Goal: Information Seeking & Learning: Learn about a topic

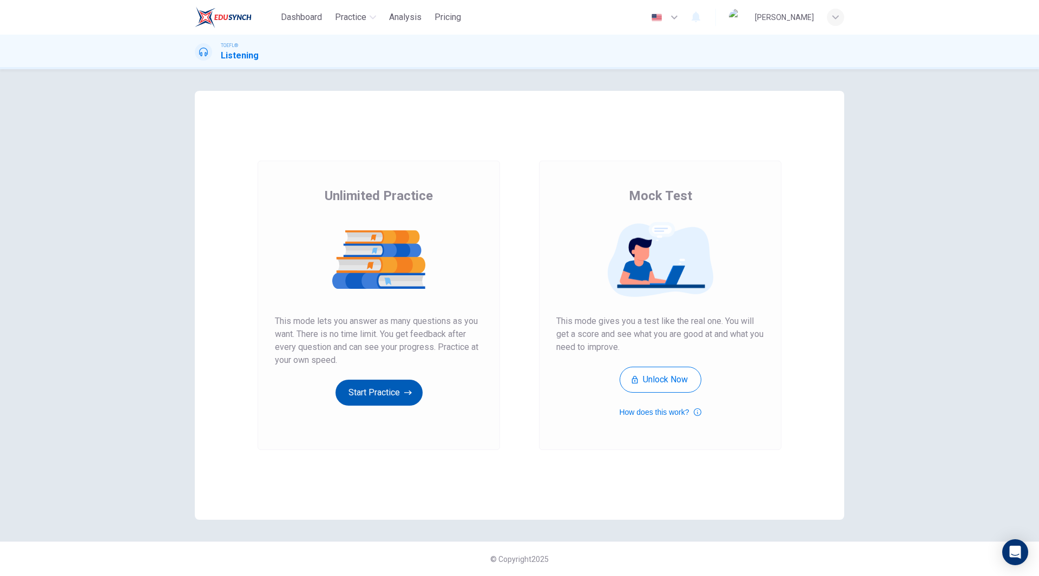
click at [378, 395] on button "Start Practice" at bounding box center [378, 393] width 87 height 26
click at [396, 397] on button "Start Practice" at bounding box center [378, 393] width 87 height 26
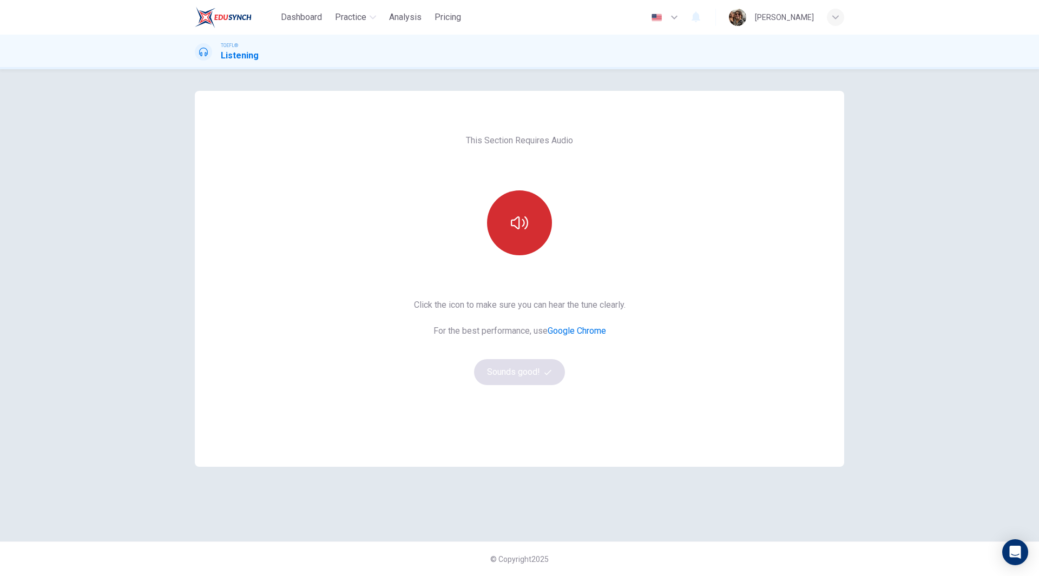
click at [522, 220] on icon "button" at bounding box center [519, 222] width 17 height 13
click at [521, 377] on button "Sounds good!" at bounding box center [519, 372] width 91 height 26
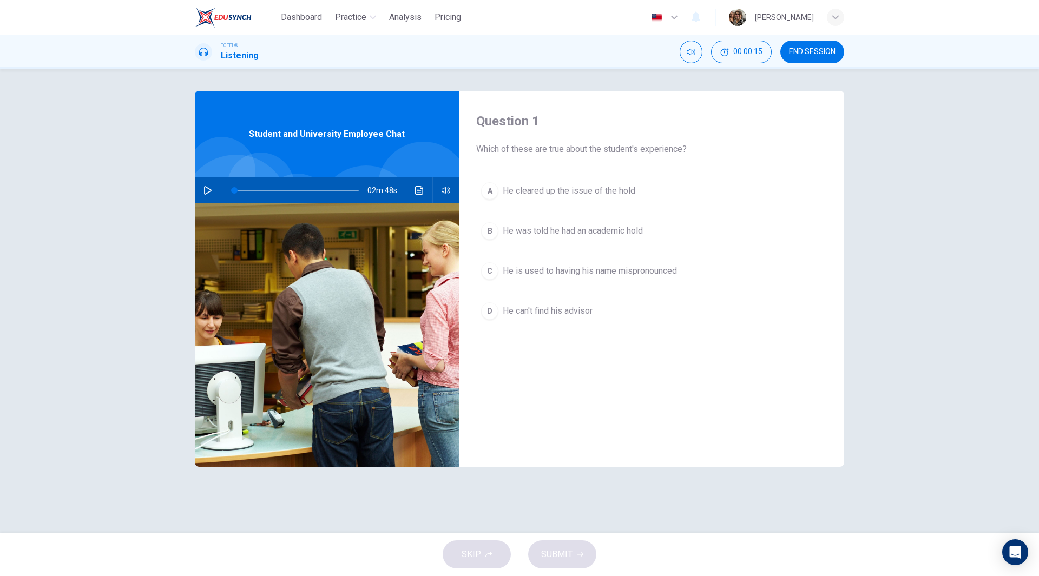
click at [202, 190] on button "button" at bounding box center [207, 190] width 17 height 26
click at [209, 192] on icon "button" at bounding box center [208, 190] width 6 height 6
drag, startPoint x: 233, startPoint y: 189, endPoint x: 219, endPoint y: 186, distance: 14.9
click at [219, 186] on div "02m 48s" at bounding box center [327, 190] width 264 height 26
click at [418, 188] on icon "Click to see the audio transcription" at bounding box center [419, 190] width 9 height 9
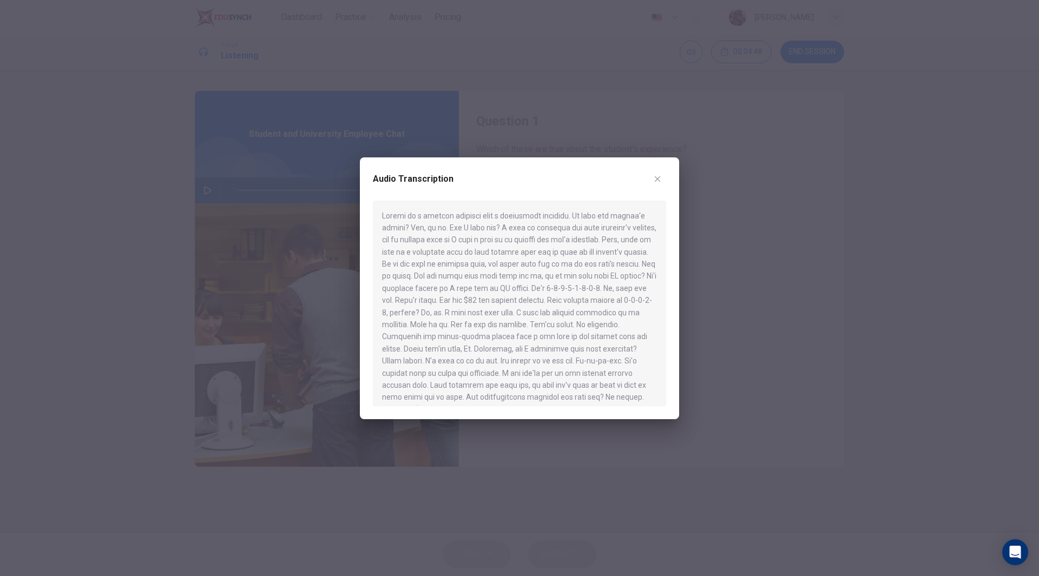
click at [736, 218] on div at bounding box center [519, 288] width 1039 height 576
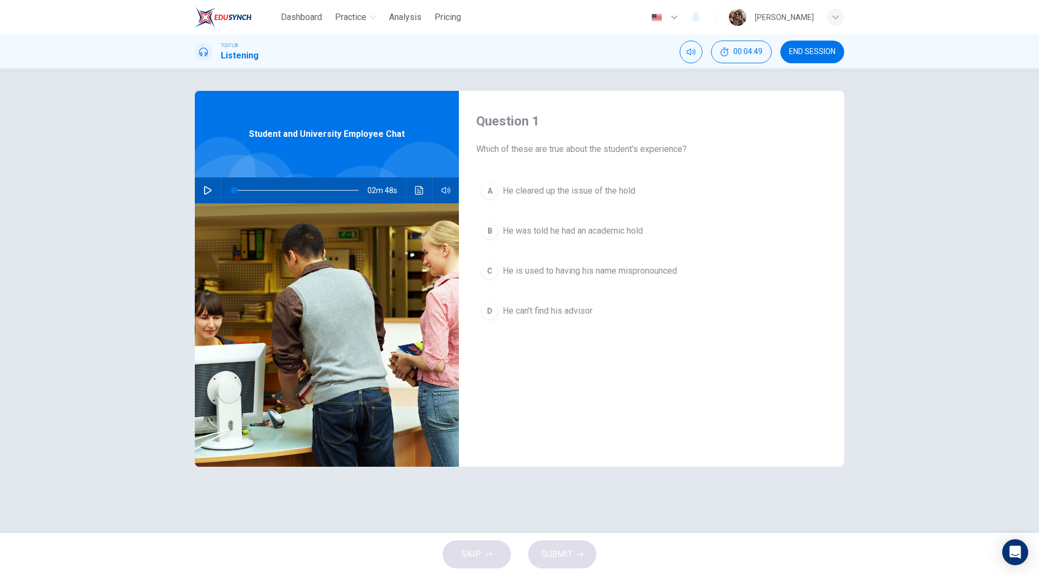
click at [208, 188] on icon "button" at bounding box center [207, 190] width 9 height 9
click at [422, 190] on icon "Click to see the audio transcription" at bounding box center [419, 190] width 9 height 9
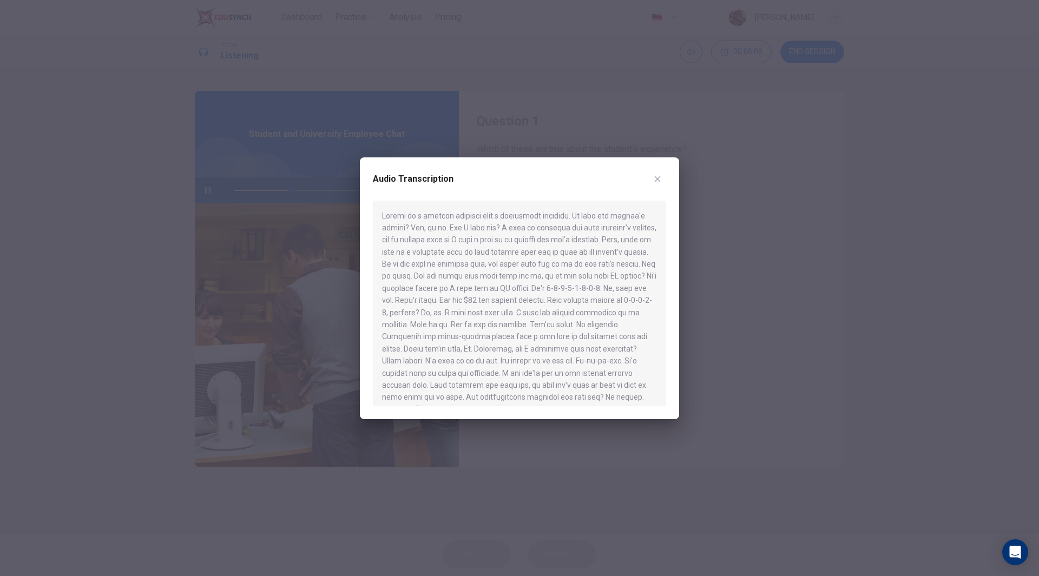
click at [499, 108] on div at bounding box center [519, 288] width 1039 height 576
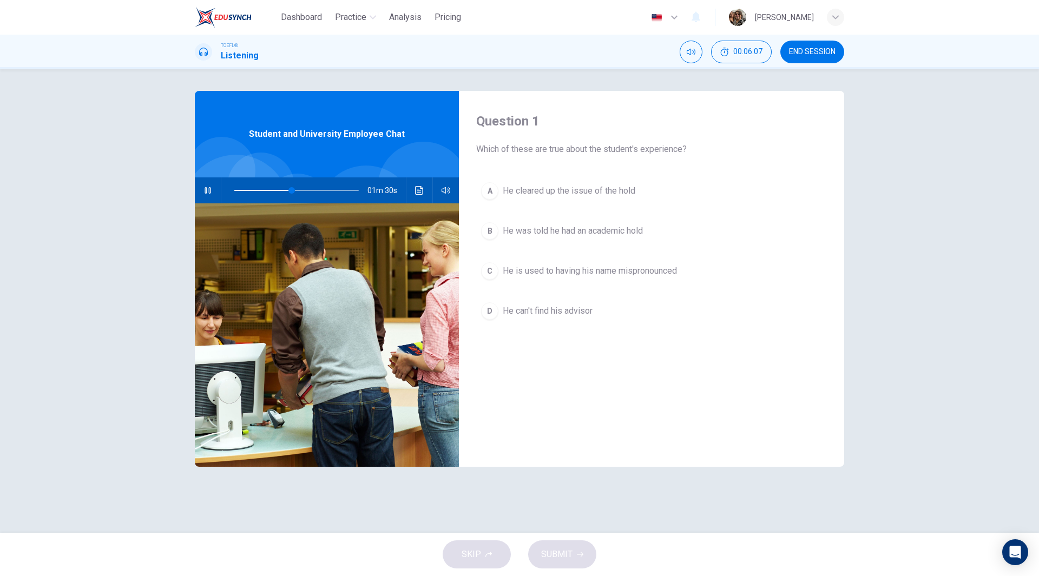
click at [205, 189] on icon "button" at bounding box center [208, 190] width 6 height 6
click at [278, 190] on span at bounding box center [296, 190] width 124 height 15
click at [210, 187] on icon "button" at bounding box center [207, 190] width 9 height 9
click at [420, 194] on icon "Click to see the audio transcription" at bounding box center [419, 190] width 9 height 9
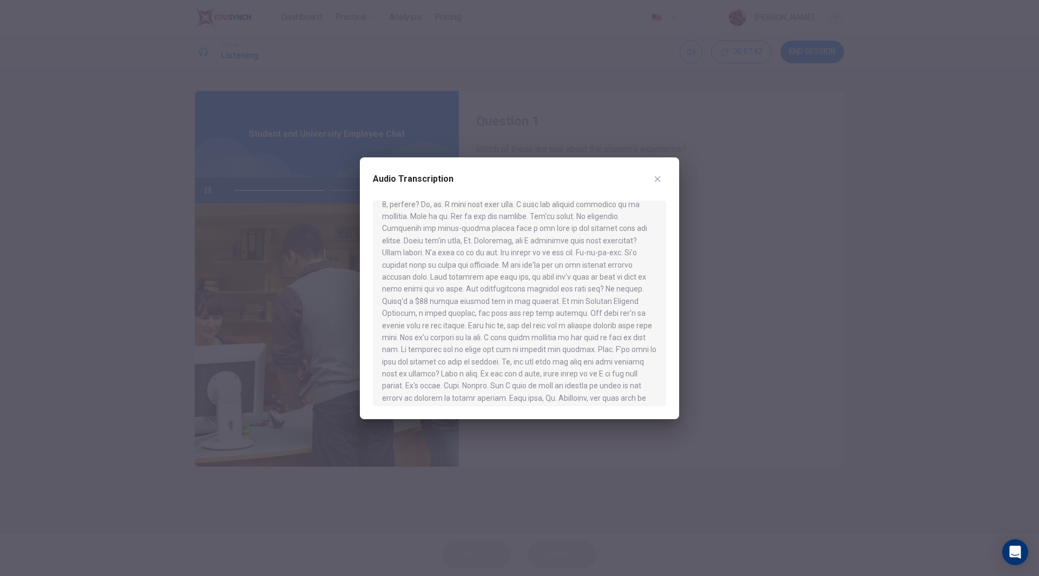
scroll to position [128, 0]
type input "0"
click at [580, 258] on div at bounding box center [519, 304] width 293 height 206
click at [787, 254] on div at bounding box center [519, 288] width 1039 height 576
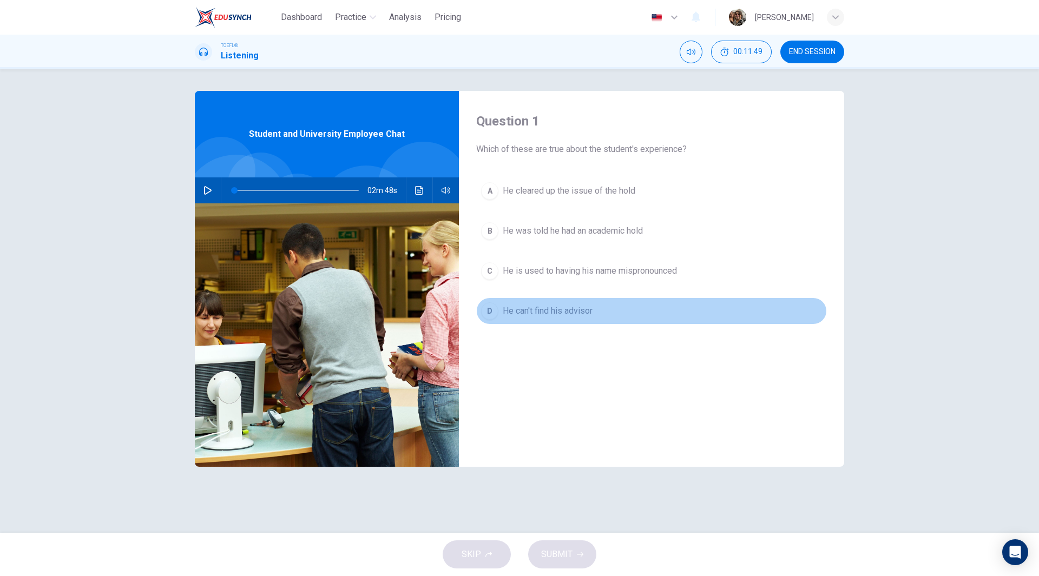
click at [582, 313] on span "He can't find his advisor" at bounding box center [548, 311] width 90 height 13
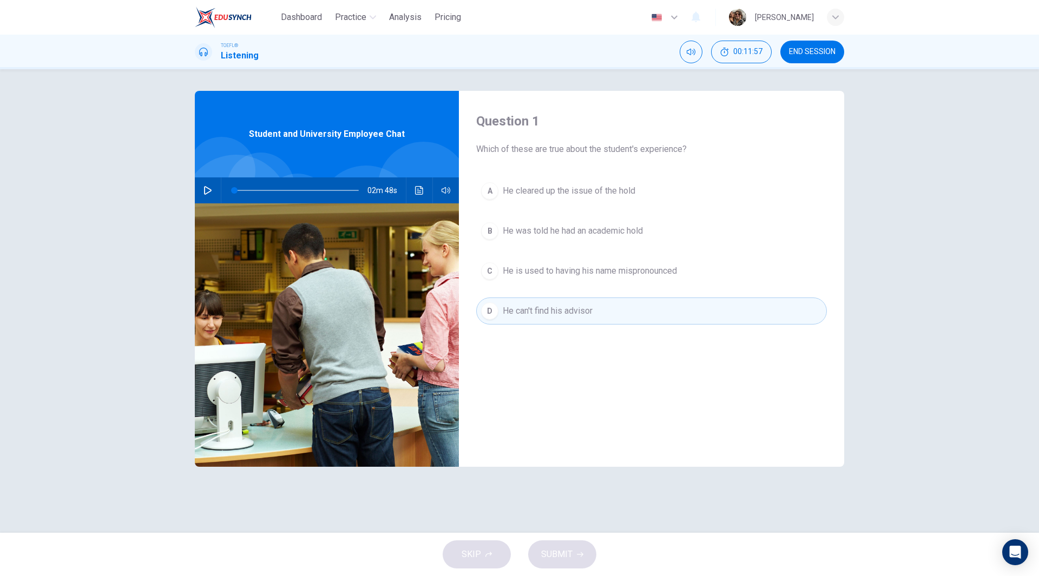
click at [495, 192] on div "A" at bounding box center [489, 190] width 17 height 17
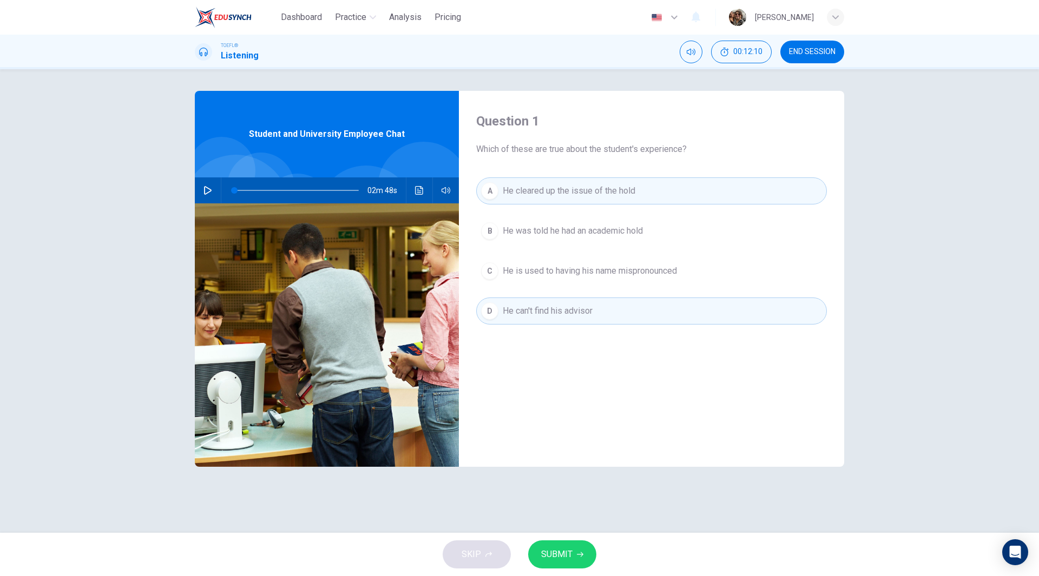
click at [568, 555] on span "SUBMIT" at bounding box center [556, 554] width 31 height 15
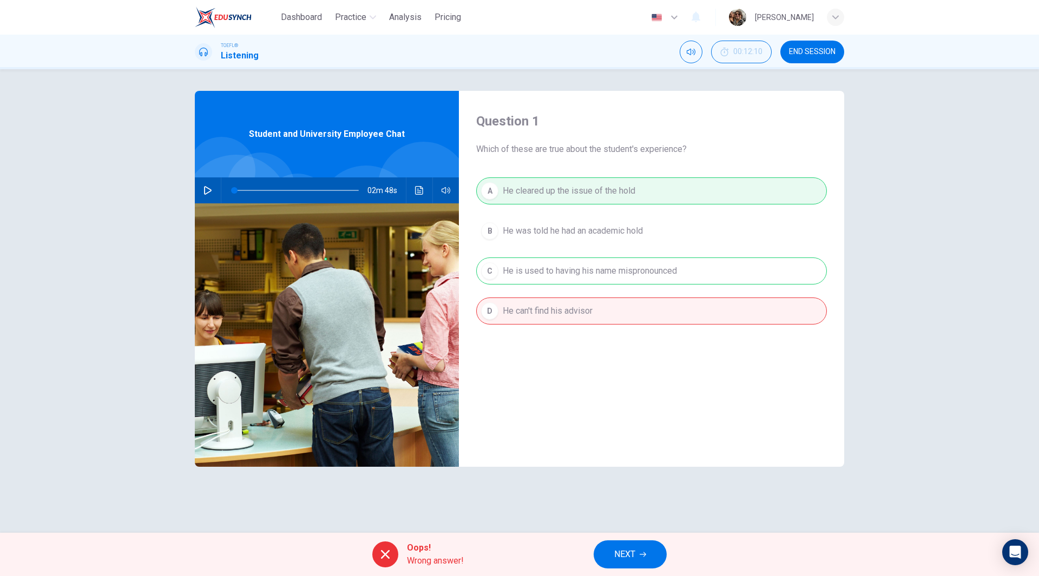
click at [634, 555] on span "NEXT" at bounding box center [624, 554] width 21 height 15
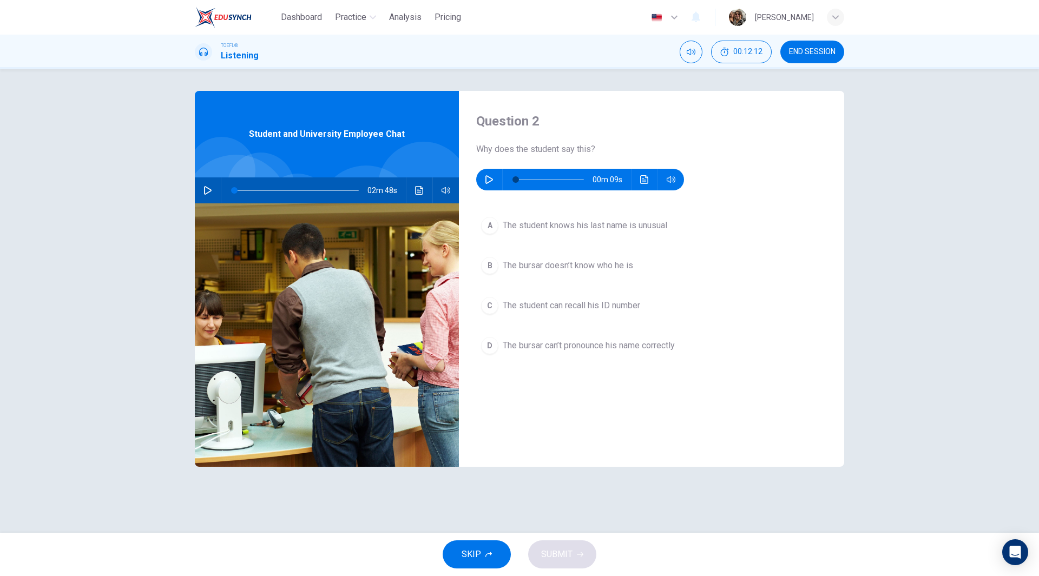
click at [488, 181] on icon "button" at bounding box center [489, 179] width 9 height 9
type input "0"
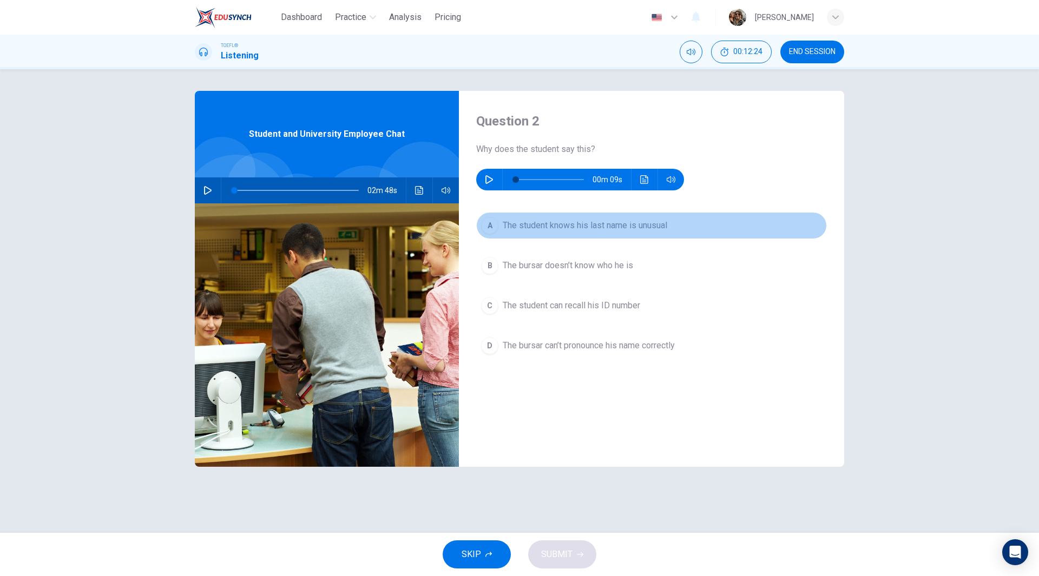
click at [544, 227] on span "The student knows his last name is unusual" at bounding box center [585, 225] width 164 height 13
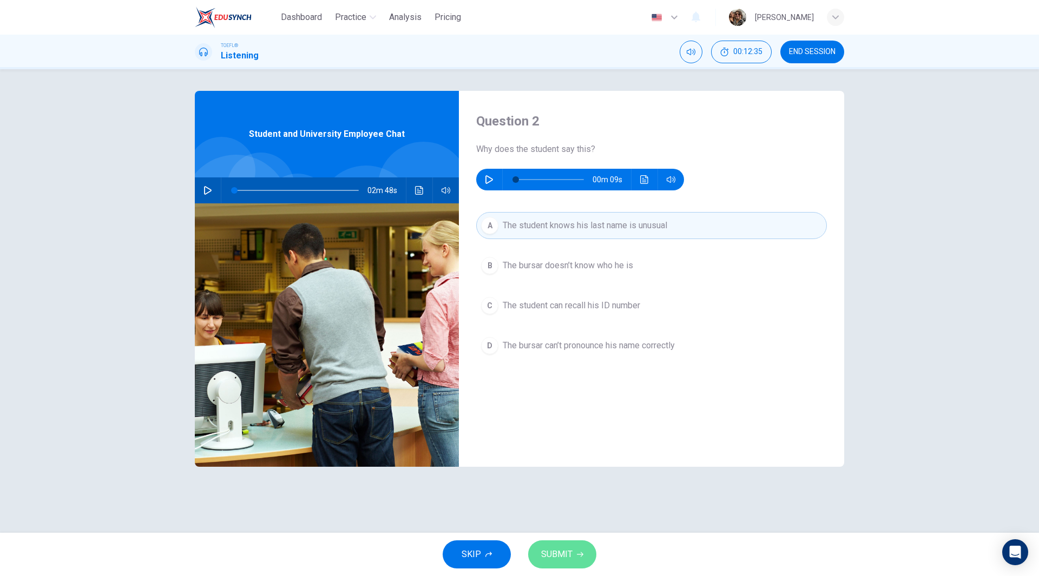
click at [573, 555] on button "SUBMIT" at bounding box center [562, 555] width 68 height 28
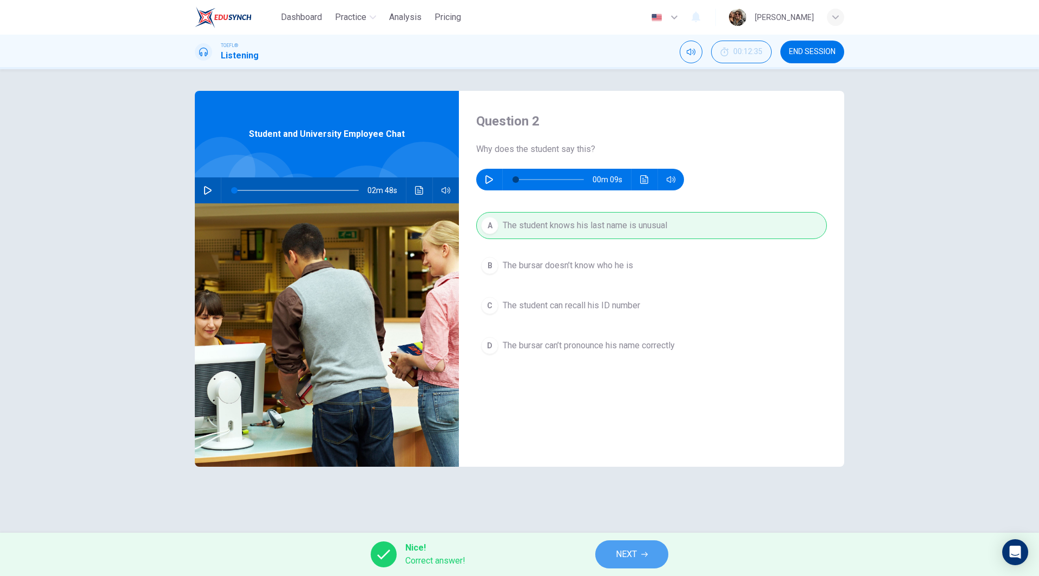
click at [642, 557] on icon "button" at bounding box center [644, 554] width 6 height 6
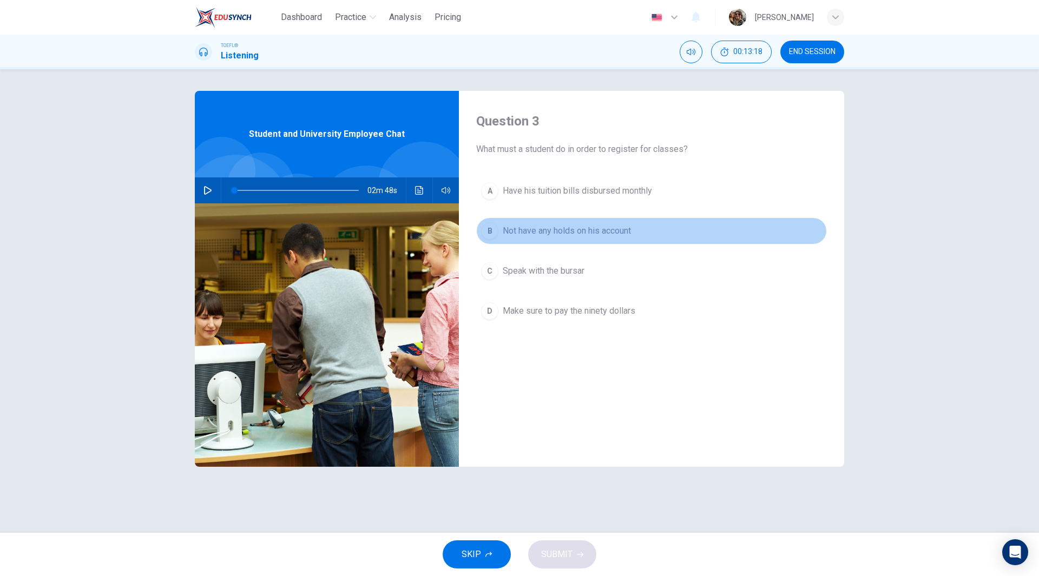
click at [556, 231] on span "Not have any holds on his account" at bounding box center [567, 231] width 128 height 13
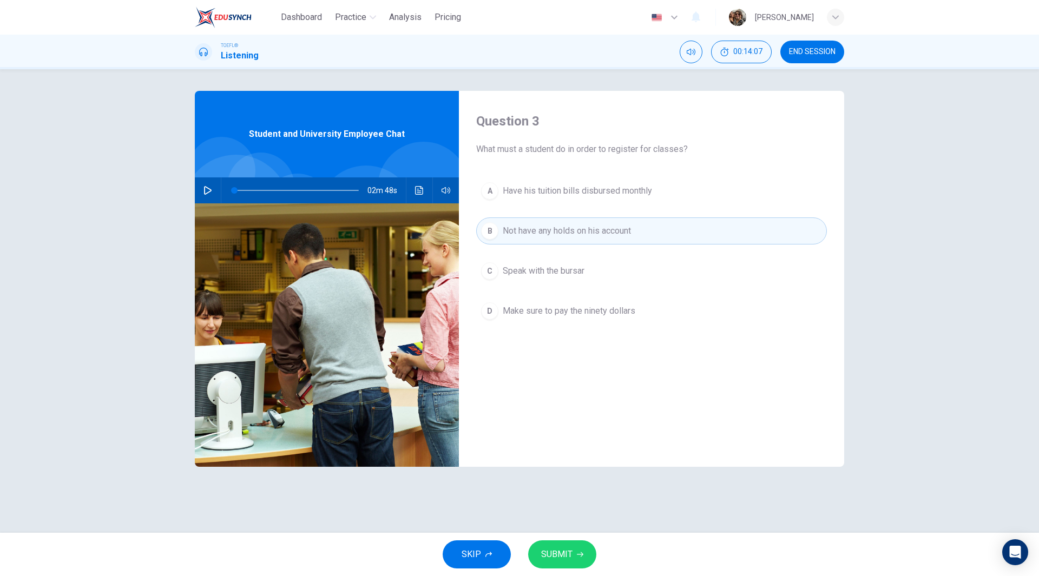
click at [567, 556] on span "SUBMIT" at bounding box center [556, 554] width 31 height 15
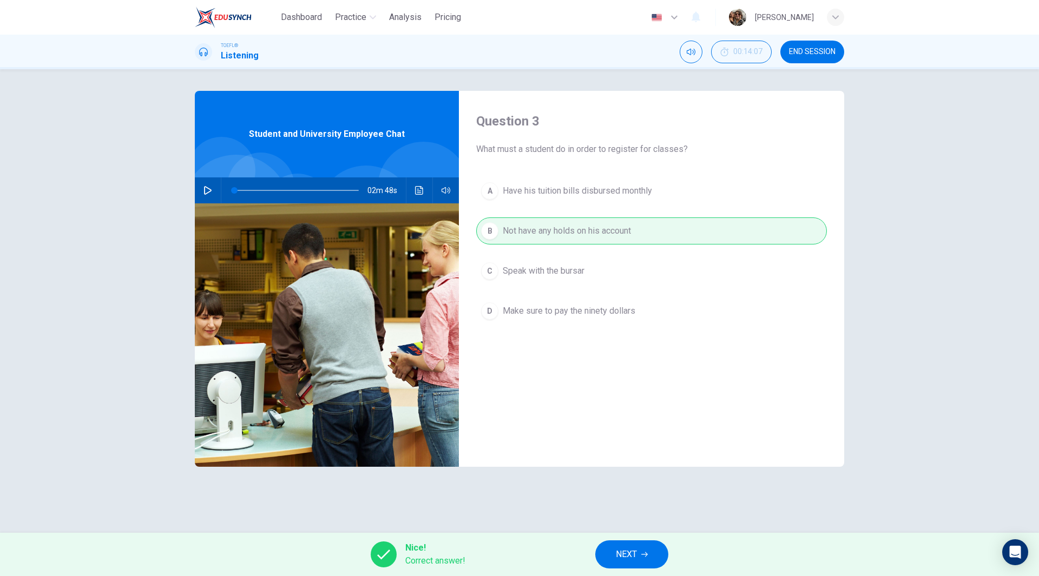
click at [628, 560] on span "NEXT" at bounding box center [626, 554] width 21 height 15
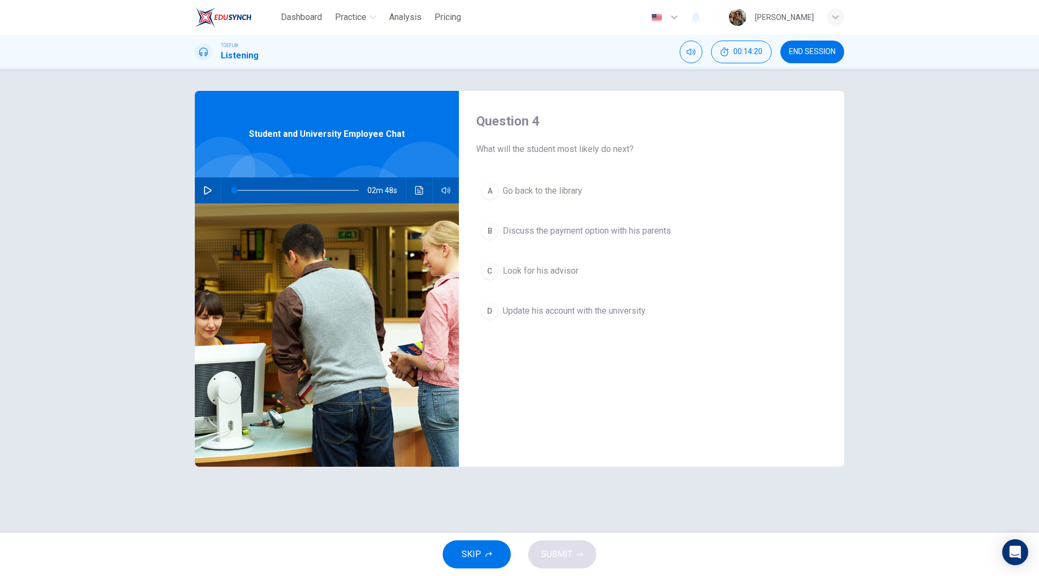
click at [534, 312] on span "Update his account with the university" at bounding box center [574, 311] width 143 height 13
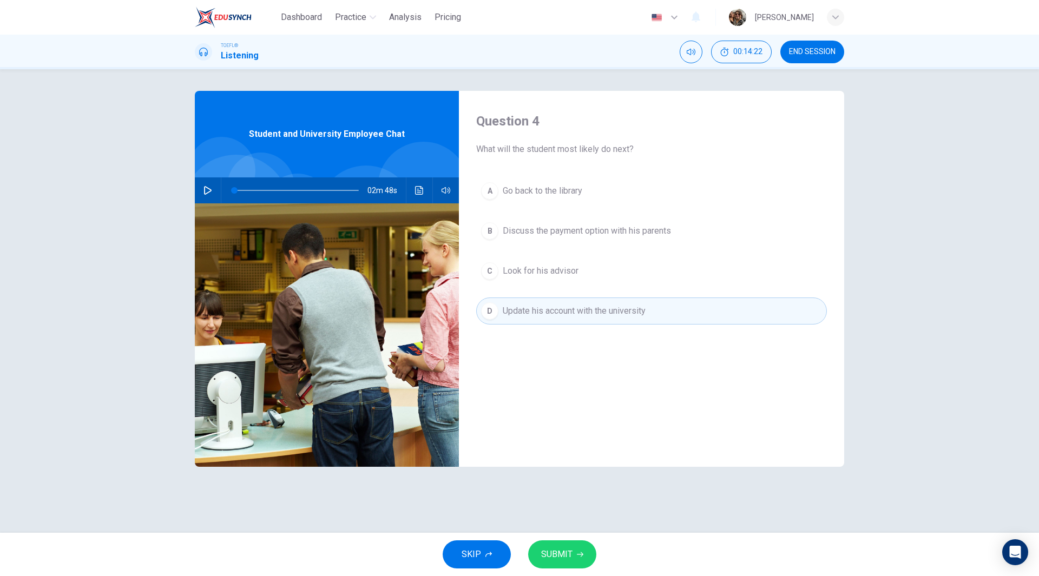
click at [573, 561] on button "SUBMIT" at bounding box center [562, 555] width 68 height 28
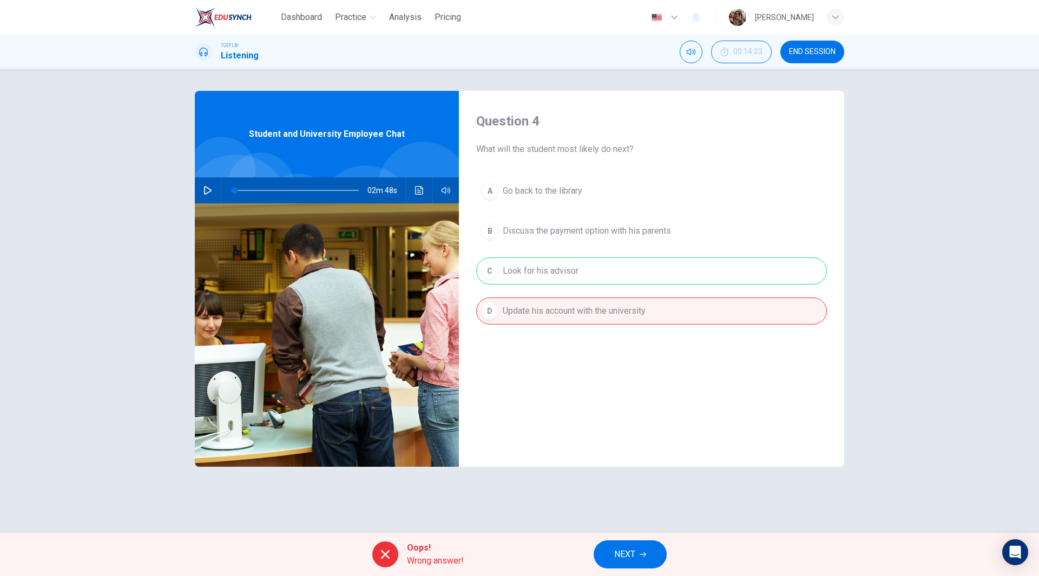
click at [547, 263] on div "A Go back to the library B Discuss the payment option with his parents C Look f…" at bounding box center [651, 261] width 351 height 169
click at [634, 554] on span "NEXT" at bounding box center [624, 554] width 21 height 15
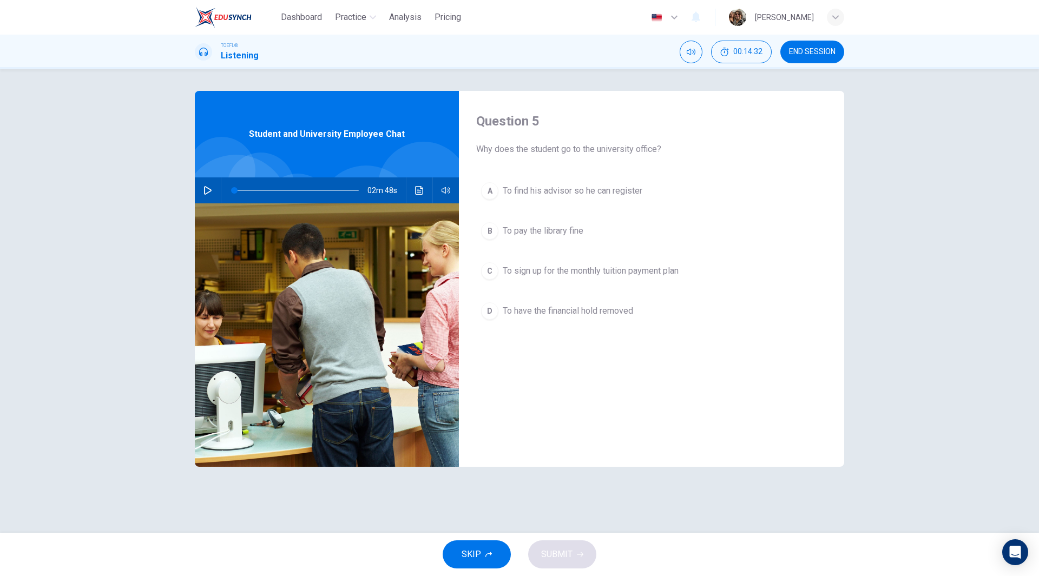
click at [582, 196] on span "To find his advisor so he can register" at bounding box center [573, 191] width 140 height 13
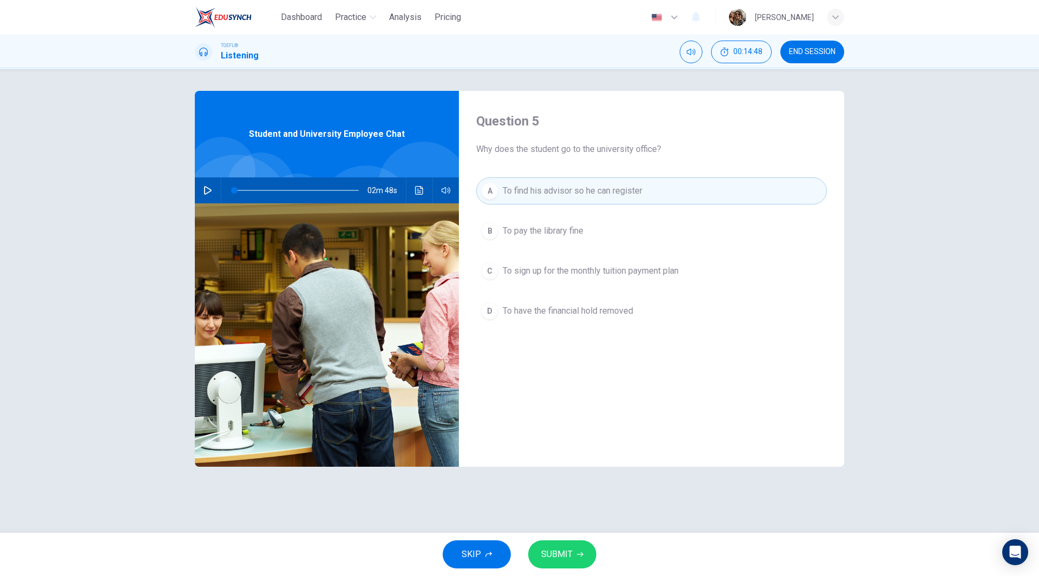
click at [569, 556] on span "SUBMIT" at bounding box center [556, 554] width 31 height 15
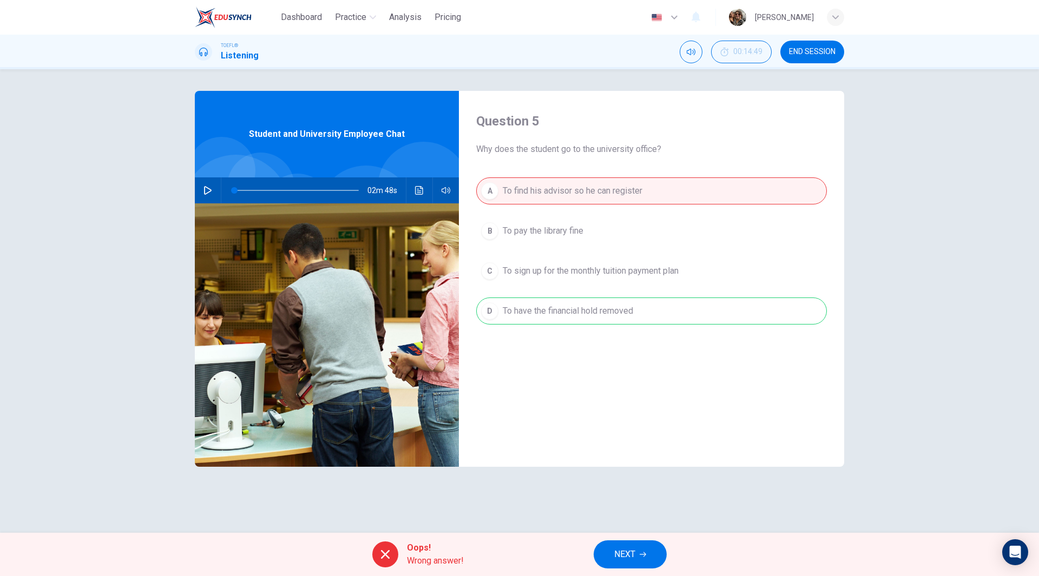
click at [555, 314] on div "A To find his advisor so he can register B To pay the library fine C To sign up…" at bounding box center [651, 261] width 351 height 169
click at [622, 552] on span "NEXT" at bounding box center [624, 554] width 21 height 15
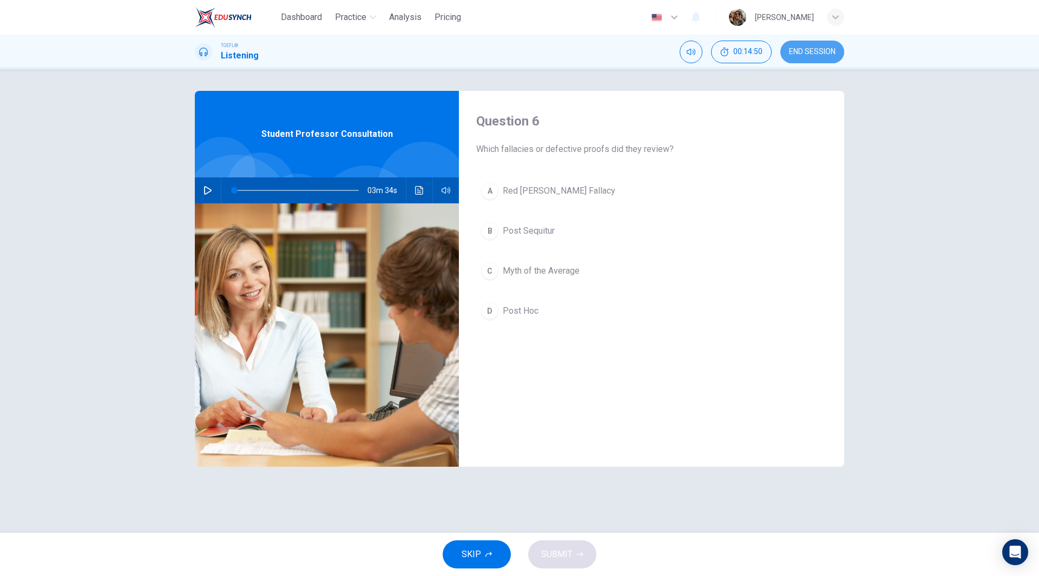
click at [809, 41] on button "END SESSION" at bounding box center [812, 52] width 64 height 23
